Goal: Task Accomplishment & Management: Complete application form

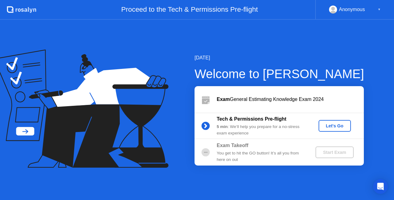
click at [331, 125] on div "Let's Go" at bounding box center [334, 126] width 27 height 5
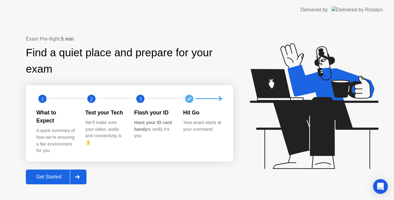
click at [78, 176] on div at bounding box center [77, 177] width 15 height 14
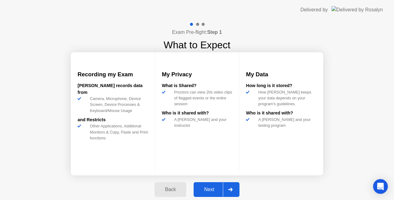
click at [213, 187] on div "Next" at bounding box center [209, 190] width 27 height 6
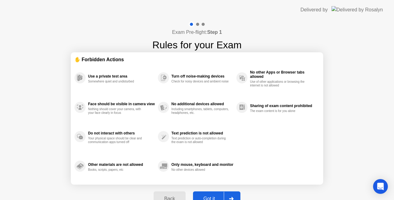
click at [213, 195] on button "Got it" at bounding box center [216, 199] width 47 height 15
select select "**********"
select select "*******"
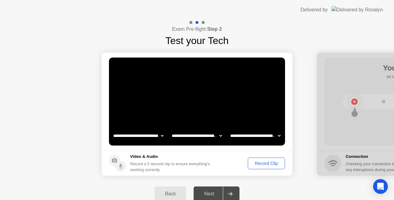
click at [263, 163] on div "Record Clip" at bounding box center [266, 163] width 33 height 5
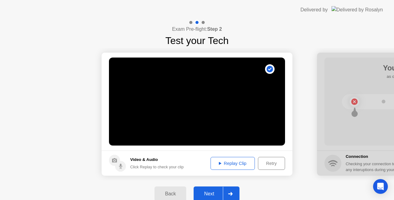
click at [214, 191] on div "Next" at bounding box center [209, 194] width 27 height 6
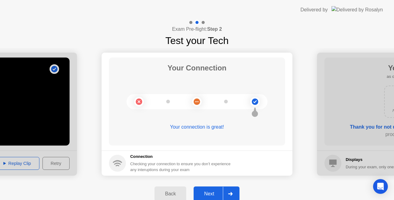
click at [207, 194] on div "Next" at bounding box center [209, 194] width 27 height 6
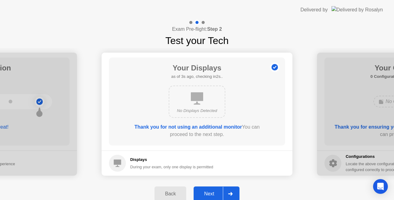
click at [210, 194] on div "Next" at bounding box center [209, 194] width 27 height 6
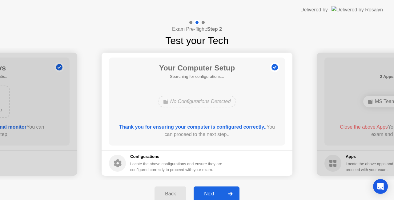
click at [213, 193] on div "Next" at bounding box center [209, 194] width 27 height 6
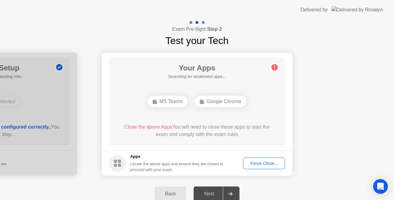
click at [271, 164] on div "Force Close..." at bounding box center [265, 163] width 38 height 5
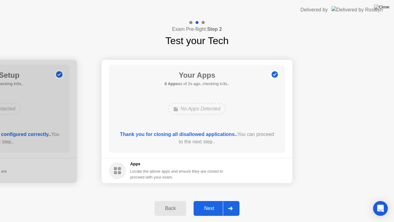
click at [209, 200] on div "Next" at bounding box center [209, 209] width 27 height 6
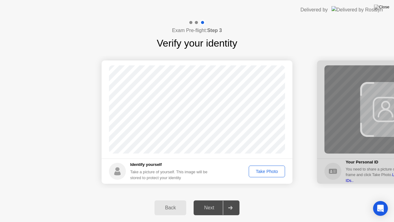
click at [270, 172] on div "Take Photo" at bounding box center [267, 171] width 32 height 5
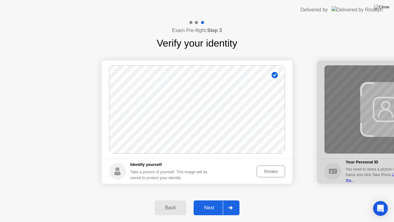
click at [210, 200] on div "Next" at bounding box center [209, 208] width 27 height 6
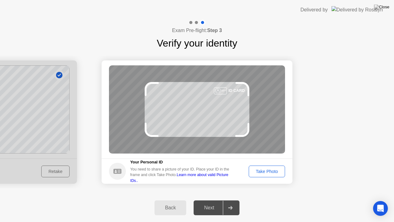
click at [262, 172] on div "Take Photo" at bounding box center [267, 171] width 32 height 5
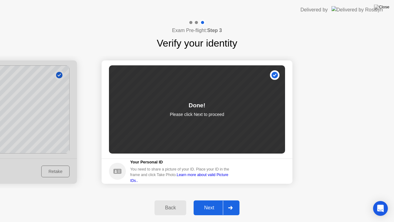
click at [211, 200] on div "Next" at bounding box center [209, 208] width 27 height 6
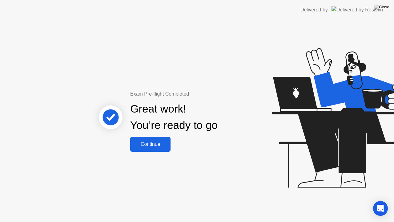
click at [154, 145] on div "Continue" at bounding box center [150, 144] width 37 height 6
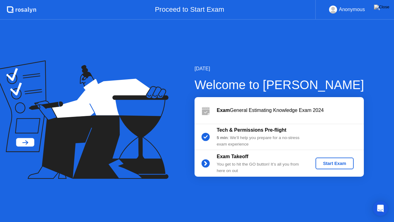
click at [342, 162] on div "Start Exam" at bounding box center [334, 163] width 33 height 5
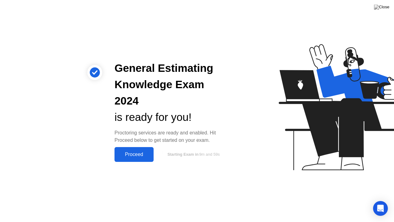
click at [133, 152] on div "Proceed" at bounding box center [133, 155] width 35 height 6
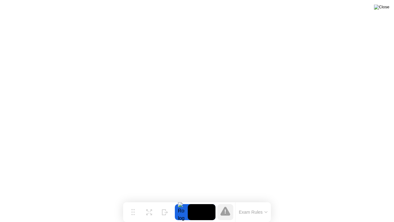
click at [384, 10] on img at bounding box center [381, 7] width 15 height 5
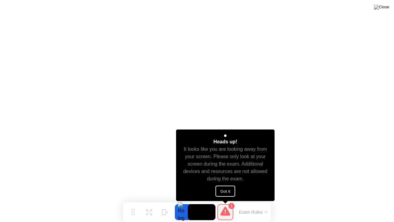
click at [229, 190] on button "Got it" at bounding box center [226, 190] width 20 height 11
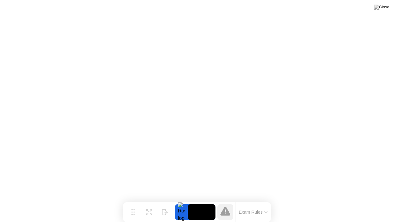
drag, startPoint x: 259, startPoint y: 203, endPoint x: 232, endPoint y: 201, distance: 27.2
click at [236, 200] on div "Exam Rules" at bounding box center [253, 212] width 36 height 20
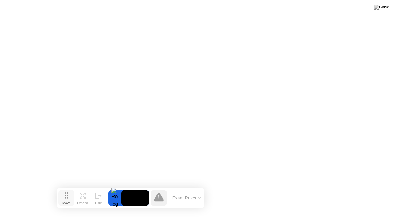
drag, startPoint x: 133, startPoint y: 212, endPoint x: 92, endPoint y: 177, distance: 53.9
click at [68, 192] on icon at bounding box center [66, 195] width 3 height 6
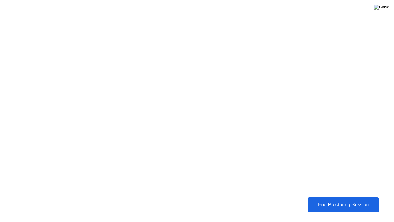
click at [385, 8] on img at bounding box center [381, 7] width 15 height 5
click at [336, 200] on div "End Proctoring Session" at bounding box center [343, 205] width 71 height 6
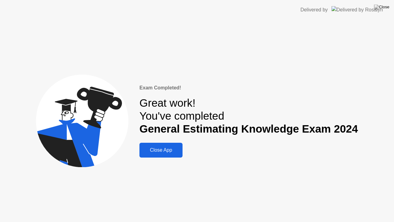
click at [166, 153] on div "Close App" at bounding box center [160, 150] width 39 height 6
